Goal: Transaction & Acquisition: Purchase product/service

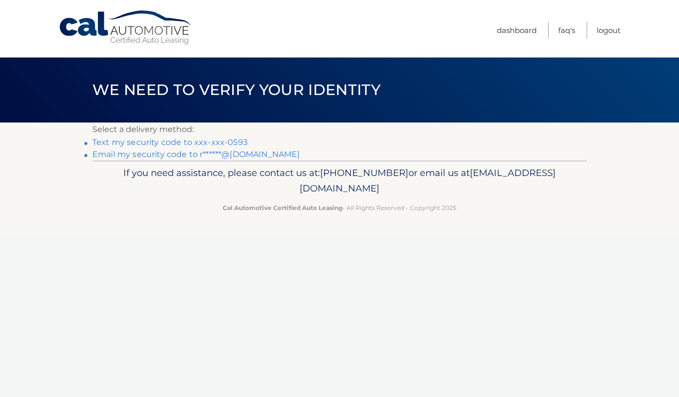
click at [193, 141] on link "Text my security code to xxx-xxx-0593" at bounding box center [169, 141] width 155 height 9
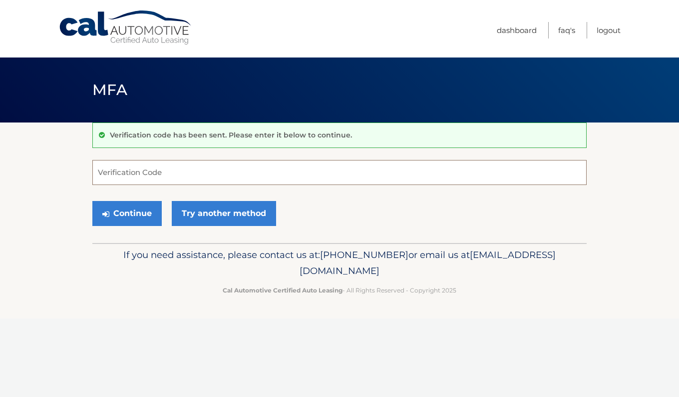
click at [174, 170] on input "Verification Code" at bounding box center [339, 172] width 495 height 25
type input "224294"
click at [140, 212] on button "Continue" at bounding box center [126, 213] width 69 height 25
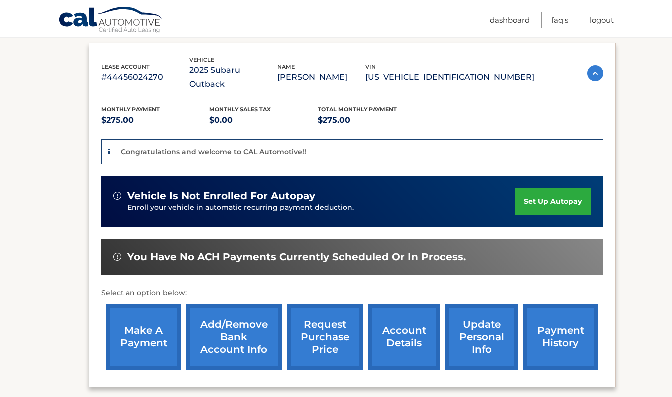
scroll to position [163, 0]
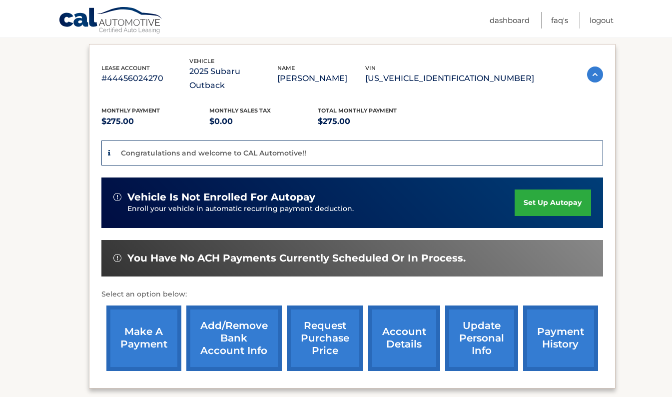
click at [148, 325] on link "make a payment" at bounding box center [143, 337] width 75 height 65
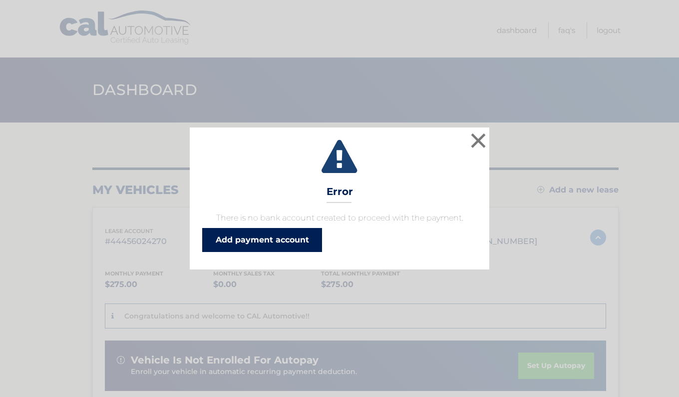
click at [254, 232] on link "Add payment account" at bounding box center [262, 240] width 120 height 24
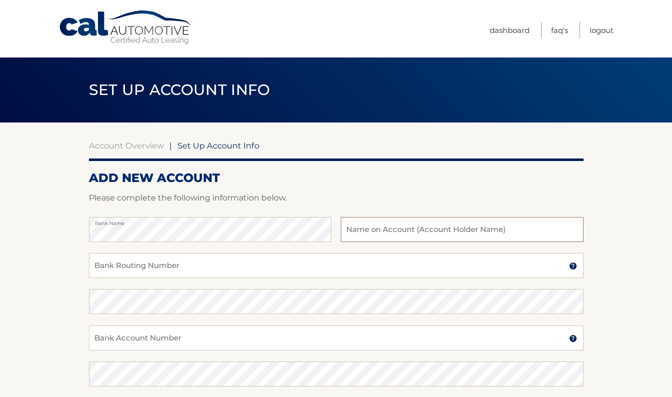
click at [373, 231] on input "text" at bounding box center [462, 229] width 242 height 25
type input "r"
type input "RICHARD N HARGRAVE III"
click at [286, 271] on input "Bank Routing Number" at bounding box center [336, 265] width 495 height 25
type input "221970980"
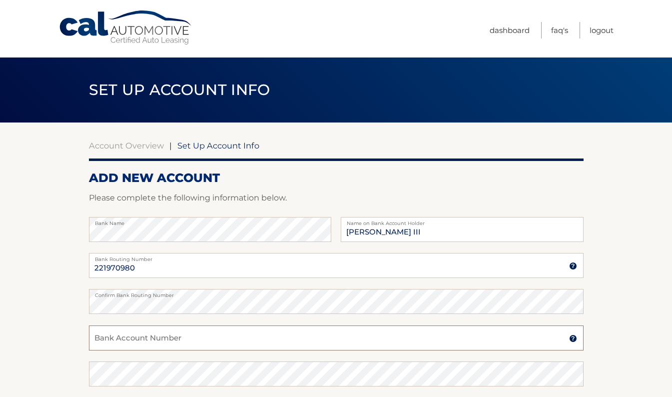
click at [202, 347] on input "Bank Account Number" at bounding box center [336, 337] width 495 height 25
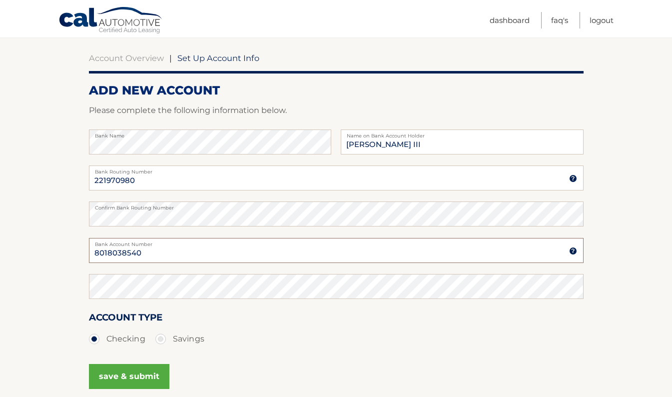
scroll to position [91, 0]
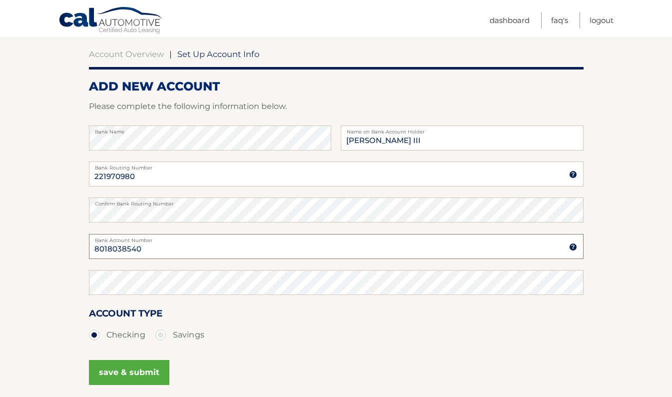
type input "8018038540"
click at [123, 369] on button "save & submit" at bounding box center [129, 372] width 80 height 25
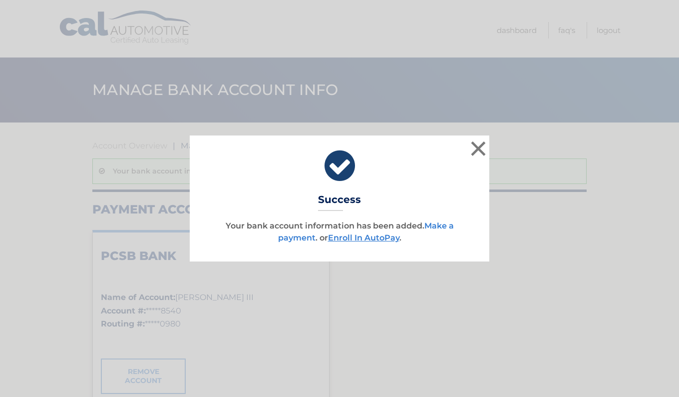
click at [289, 239] on link "Make a payment" at bounding box center [366, 231] width 176 height 21
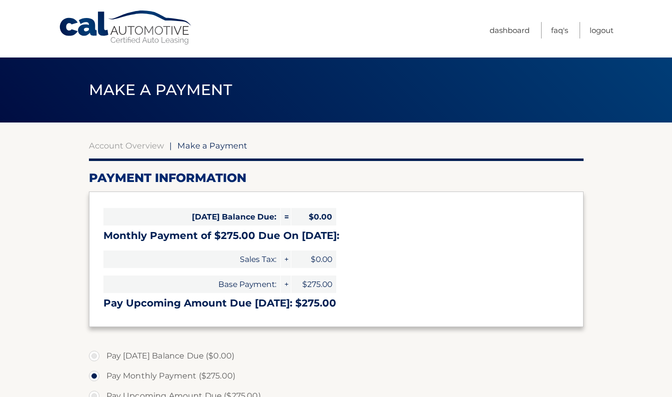
select select "Mjk3ODBjYzItZDc2MS00YmFkLWEyMmQtYTAzZmMyNDk3ZDVi"
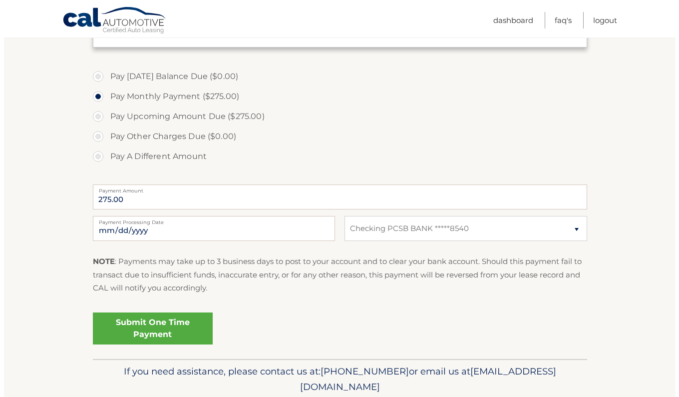
scroll to position [280, 0]
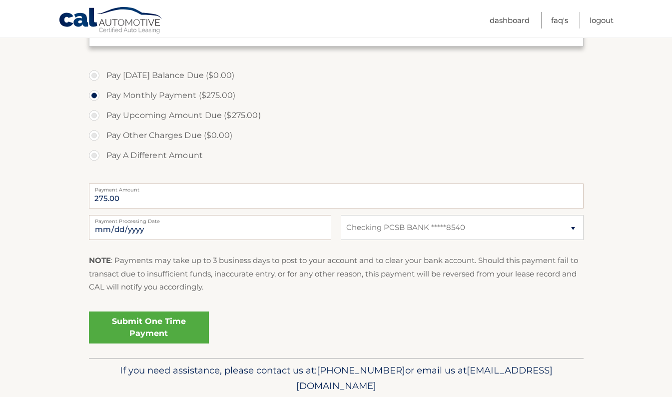
click at [152, 328] on link "Submit One Time Payment" at bounding box center [149, 327] width 120 height 32
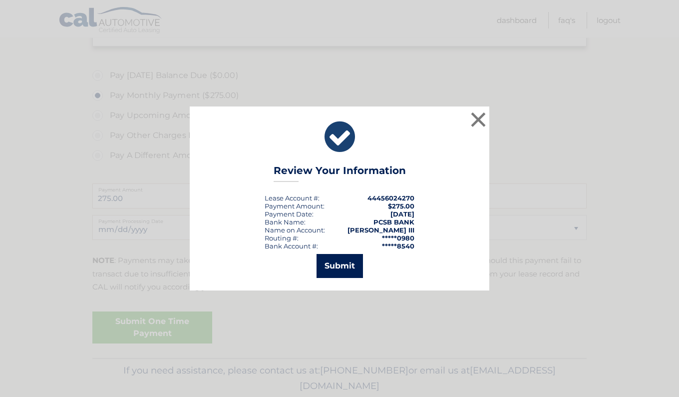
click at [331, 265] on button "Submit" at bounding box center [340, 266] width 46 height 24
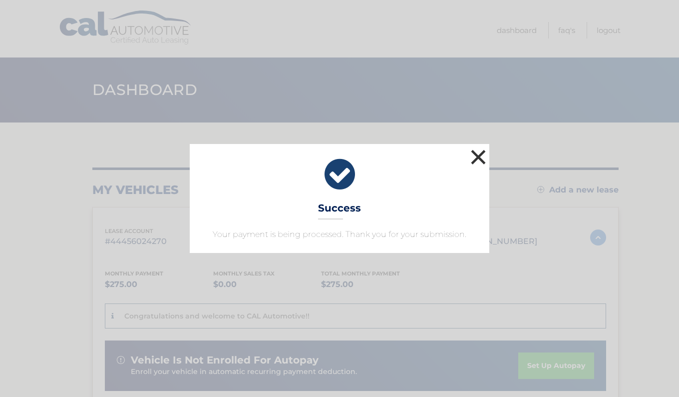
click at [476, 157] on button "×" at bounding box center [479, 157] width 20 height 20
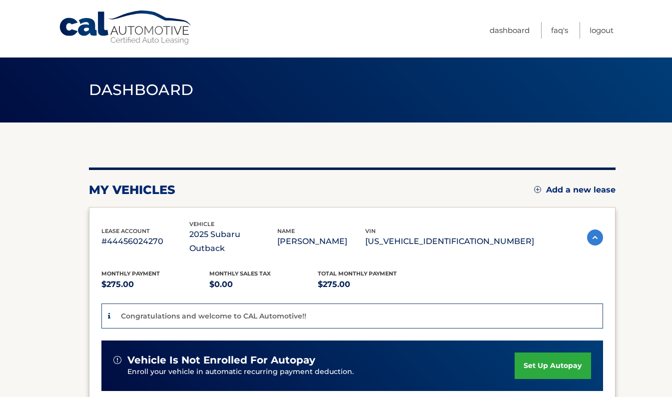
click at [476, 157] on div "my vehicles Add a new lease lease account #44456024270 vehicle 2025 Subaru Outb…" at bounding box center [352, 361] width 527 height 478
click at [604, 27] on link "Logout" at bounding box center [602, 30] width 24 height 16
